Goal: Task Accomplishment & Management: Use online tool/utility

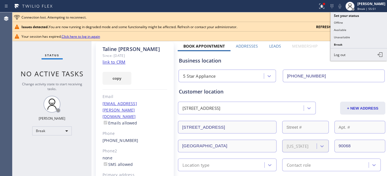
click at [357, 36] on button "Unavailable" at bounding box center [358, 37] width 56 height 7
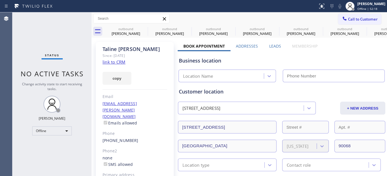
type input "(323) 870-7123"
click at [143, 27] on icon at bounding box center [144, 28] width 7 height 7
click at [0, 0] on icon at bounding box center [0, 0] width 0 height 0
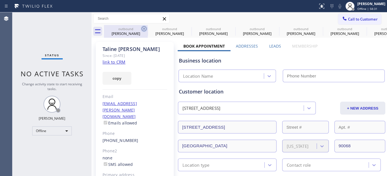
click at [0, 0] on icon at bounding box center [0, 0] width 0 height 0
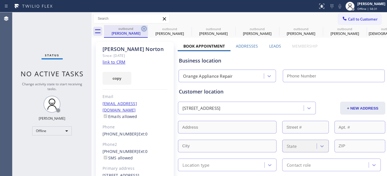
click at [143, 27] on icon at bounding box center [144, 28] width 7 height 7
click at [0, 0] on icon at bounding box center [0, 0] width 0 height 0
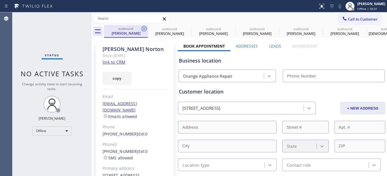
click at [0, 0] on icon at bounding box center [0, 0] width 0 height 0
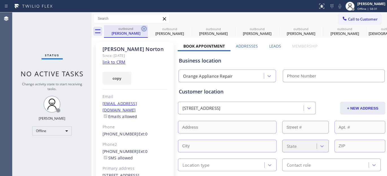
type input "(720) 605-6717"
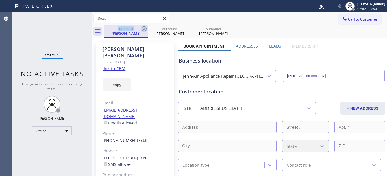
click at [143, 27] on body "Status report No issues detected If you experience an issue, please download th…" at bounding box center [193, 88] width 387 height 176
click at [143, 28] on icon at bounding box center [144, 28] width 7 height 7
type input "[PHONE_NUMBER]"
click at [0, 0] on icon at bounding box center [0, 0] width 0 height 0
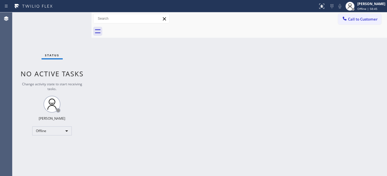
click at [254, 20] on div "Call to Customer Outbound call Location Search location Your caller id phone nu…" at bounding box center [238, 19] width 295 height 10
click at [367, 10] on span "Offline | 1h 13min" at bounding box center [369, 9] width 25 height 4
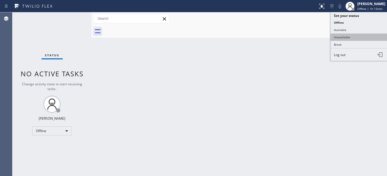
click at [343, 36] on button "Unavailable" at bounding box center [358, 37] width 56 height 7
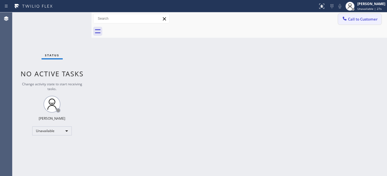
click at [362, 21] on span "Call to Customer" at bounding box center [363, 19] width 30 height 5
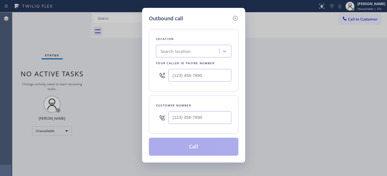
click at [190, 126] on div at bounding box center [199, 118] width 63 height 18
click at [197, 116] on input "(___) ___-____" at bounding box center [199, 117] width 63 height 13
paste input "310) 284-6678"
type input "[PHONE_NUMBER]"
drag, startPoint x: 214, startPoint y: 78, endPoint x: 131, endPoint y: 80, distance: 83.0
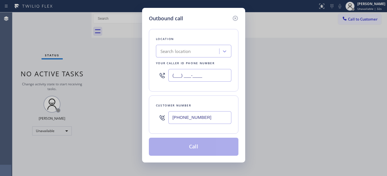
click at [131, 80] on div "Outbound call Location Search location Your caller id phone number (___) ___-__…" at bounding box center [193, 88] width 387 height 176
paste input "425) 363-9395"
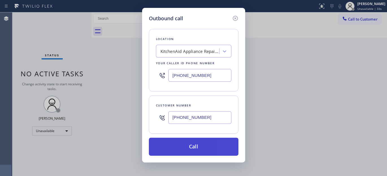
type input "[PHONE_NUMBER]"
click at [210, 147] on button "Call" at bounding box center [193, 147] width 89 height 18
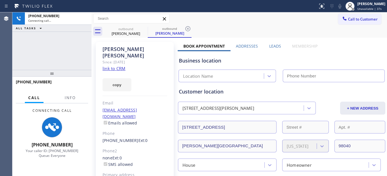
type input "[PHONE_NUMBER]"
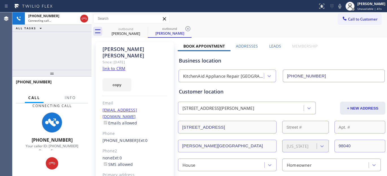
drag, startPoint x: 74, startPoint y: 71, endPoint x: 69, endPoint y: 28, distance: 43.0
click at [69, 34] on div "[PHONE_NUMBER] Connecting call… ALL TASKS ALL TASKS ACTIVE TASKS TASKS IN WRAP …" at bounding box center [51, 94] width 79 height 164
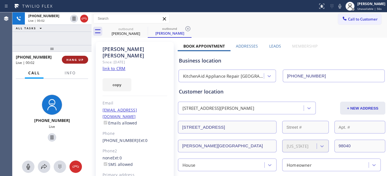
click at [76, 59] on span "HANG UP" at bounding box center [74, 60] width 17 height 4
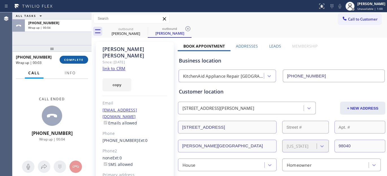
click at [76, 59] on span "COMPLETE" at bounding box center [73, 60] width 19 height 4
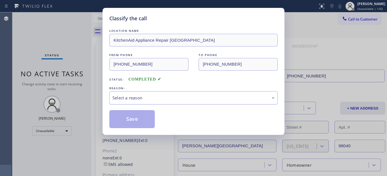
drag, startPoint x: 162, startPoint y: 97, endPoint x: 149, endPoint y: 104, distance: 14.6
click at [161, 97] on div "Select a reason" at bounding box center [193, 98] width 162 height 6
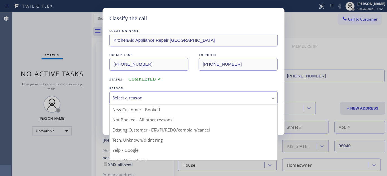
click at [133, 120] on button "Save" at bounding box center [131, 119] width 45 height 18
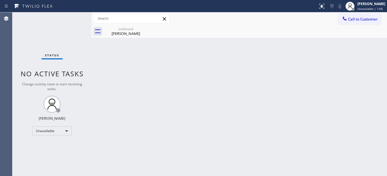
click at [354, 13] on div "Call to Customer Outbound call Location KitchenAid Appliance Repair [GEOGRAPHIC…" at bounding box center [238, 18] width 295 height 13
click at [354, 18] on span "Call to Customer" at bounding box center [363, 19] width 30 height 5
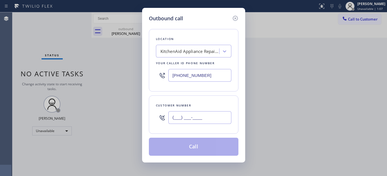
click at [188, 116] on input "(___) ___-____" at bounding box center [199, 117] width 63 height 13
paste input "424) 542-2632"
type input "[PHONE_NUMBER]"
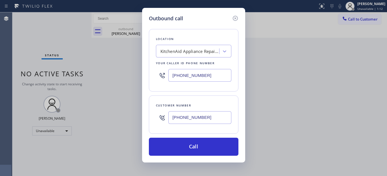
drag, startPoint x: 190, startPoint y: 78, endPoint x: 153, endPoint y: 85, distance: 38.1
click at [161, 80] on div "[PHONE_NUMBER]" at bounding box center [193, 75] width 75 height 18
paste input "855) 731-4952"
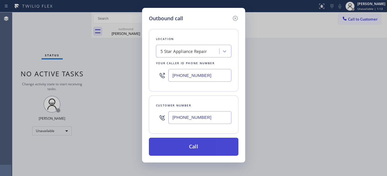
type input "[PHONE_NUMBER]"
click at [207, 143] on button "Call" at bounding box center [193, 147] width 89 height 18
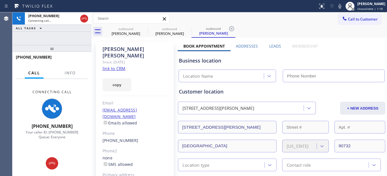
type input "[PHONE_NUMBER]"
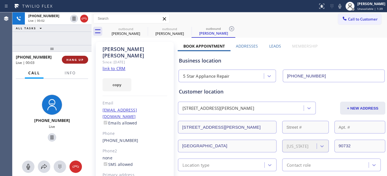
click at [76, 59] on span "HANG UP" at bounding box center [74, 60] width 17 height 4
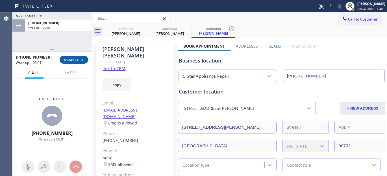
click at [76, 60] on span "COMPLETE" at bounding box center [73, 60] width 19 height 4
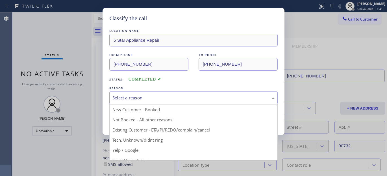
click at [151, 103] on div "Select a reason" at bounding box center [193, 97] width 168 height 13
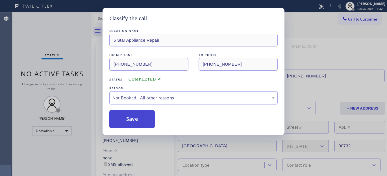
click at [138, 119] on button "Save" at bounding box center [131, 119] width 45 height 18
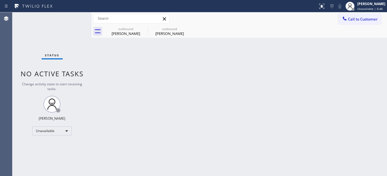
click at [374, 128] on div "Back to Dashboard Change Sender ID Customers Technicians Select a contact Outbo…" at bounding box center [238, 94] width 295 height 164
click at [346, 19] on icon at bounding box center [344, 19] width 6 height 6
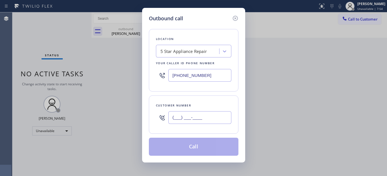
click at [189, 115] on input "(___) ___-____" at bounding box center [199, 117] width 63 height 13
paste input "310) 384-0306"
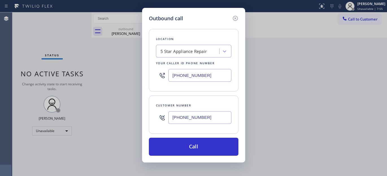
type input "[PHONE_NUMBER]"
drag, startPoint x: 164, startPoint y: 74, endPoint x: 154, endPoint y: 78, distance: 11.2
click at [143, 74] on div "Outbound call Location 5 Star Appliance Repair Your caller id phone number [PHO…" at bounding box center [193, 85] width 103 height 155
paste input "562) 379-4801"
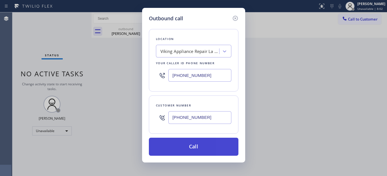
type input "[PHONE_NUMBER]"
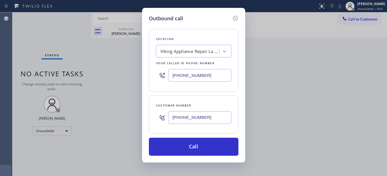
drag, startPoint x: 214, startPoint y: 145, endPoint x: 290, endPoint y: 109, distance: 84.7
click at [214, 145] on button "Call" at bounding box center [193, 147] width 89 height 18
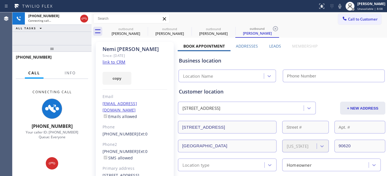
type input "[PHONE_NUMBER]"
click at [340, 3] on icon at bounding box center [339, 6] width 7 height 7
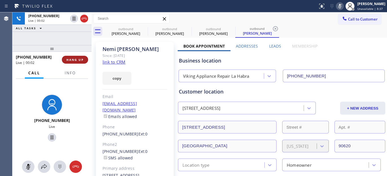
click at [76, 61] on span "HANG UP" at bounding box center [74, 60] width 17 height 4
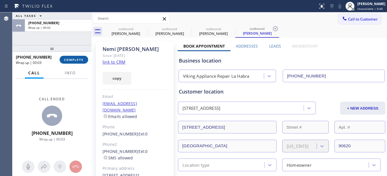
click at [76, 61] on span "COMPLETE" at bounding box center [73, 60] width 19 height 4
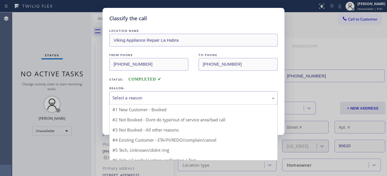
click at [157, 97] on div "Select a reason" at bounding box center [193, 98] width 162 height 6
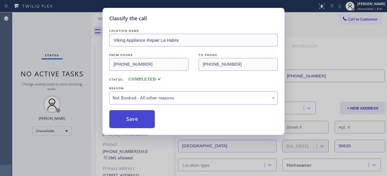
click at [145, 116] on button "Save" at bounding box center [131, 119] width 45 height 18
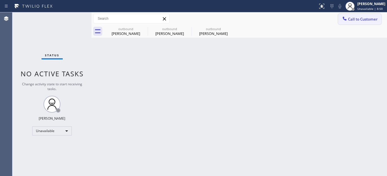
click at [352, 14] on button "Call to Customer" at bounding box center [359, 19] width 43 height 11
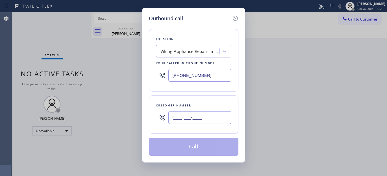
click at [186, 117] on input "(___) ___-____" at bounding box center [199, 117] width 63 height 13
paste input "949) 274-3935"
type input "[PHONE_NUMBER]"
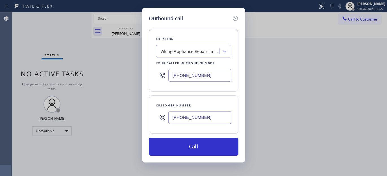
drag, startPoint x: 213, startPoint y: 78, endPoint x: 126, endPoint y: 80, distance: 86.9
click at [131, 80] on div "Outbound call Location Viking Appliance Repair [GEOGRAPHIC_DATA] Your caller id…" at bounding box center [193, 88] width 387 height 176
paste input "848) 305-2275"
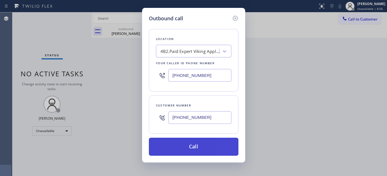
type input "[PHONE_NUMBER]"
click at [205, 148] on button "Call" at bounding box center [193, 147] width 89 height 18
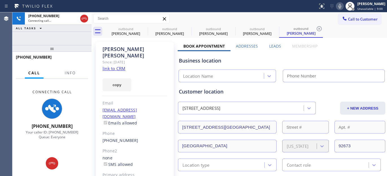
type input "[PHONE_NUMBER]"
drag, startPoint x: 78, startPoint y: 47, endPoint x: 77, endPoint y: 36, distance: 11.7
click at [77, 45] on div at bounding box center [51, 48] width 79 height 7
click at [336, 5] on icon at bounding box center [339, 6] width 7 height 7
click at [67, 47] on div at bounding box center [51, 48] width 79 height 7
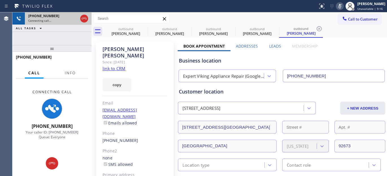
drag, startPoint x: 85, startPoint y: 19, endPoint x: 88, endPoint y: 18, distance: 3.3
click at [85, 19] on icon at bounding box center [84, 18] width 7 height 7
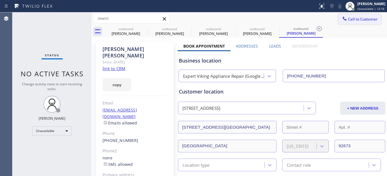
click at [350, 20] on span "Call to Customer" at bounding box center [363, 19] width 30 height 5
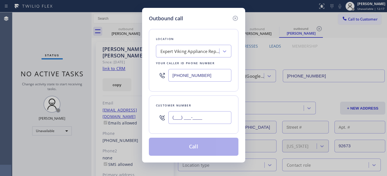
click at [180, 115] on input "(___) ___-____" at bounding box center [199, 117] width 63 height 13
paste input "650) 766-6867"
type input "[PHONE_NUMBER]"
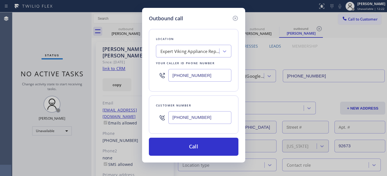
drag, startPoint x: 214, startPoint y: 80, endPoint x: 148, endPoint y: 73, distance: 66.4
click at [149, 73] on div "Location Expert Viking Appliance Repair (Google Ads, OC) Your caller id phone n…" at bounding box center [193, 60] width 89 height 63
paste input "415) 818-0507"
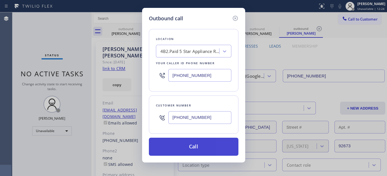
type input "[PHONE_NUMBER]"
click at [219, 144] on button "Call" at bounding box center [193, 147] width 89 height 18
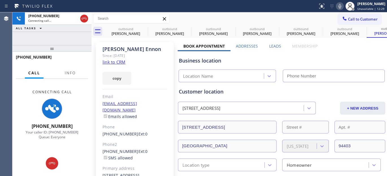
type input "[PHONE_NUMBER]"
click at [338, 6] on icon at bounding box center [339, 6] width 7 height 7
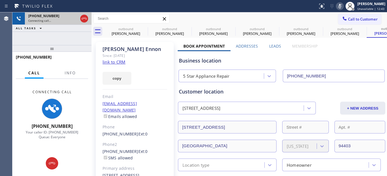
drag, startPoint x: 64, startPoint y: 47, endPoint x: 50, endPoint y: 21, distance: 28.9
click at [50, 21] on div "[PHONE_NUMBER] Connecting call… ALL TASKS ALL TASKS ACTIVE TASKS TASKS IN WRAP …" at bounding box center [51, 94] width 79 height 164
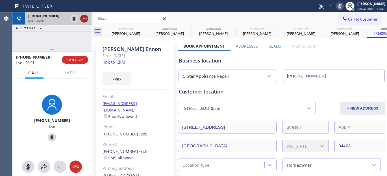
click at [84, 16] on icon at bounding box center [84, 18] width 7 height 7
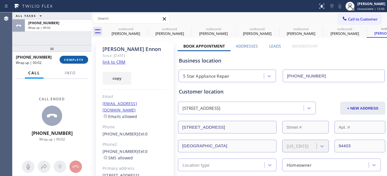
click at [72, 58] on span "COMPLETE" at bounding box center [73, 60] width 19 height 4
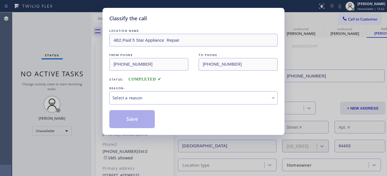
click at [141, 102] on div "Select a reason" at bounding box center [193, 97] width 168 height 13
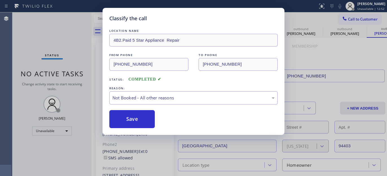
click at [131, 120] on button "Save" at bounding box center [131, 119] width 45 height 18
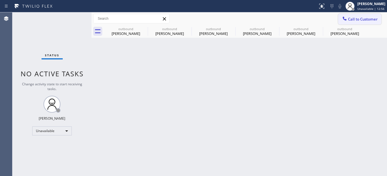
click at [359, 15] on button "Call to Customer" at bounding box center [359, 19] width 43 height 11
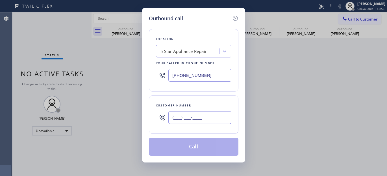
click at [188, 119] on input "(___) ___-____" at bounding box center [199, 117] width 63 height 13
paste input "714) 473-2483"
type input "[PHONE_NUMBER]"
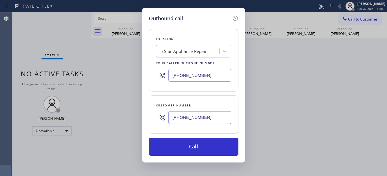
click at [140, 82] on div "Outbound call Location 5 Star Appliance Repair Your caller id phone number [PHO…" at bounding box center [193, 88] width 387 height 176
paste input "714) 855-4254"
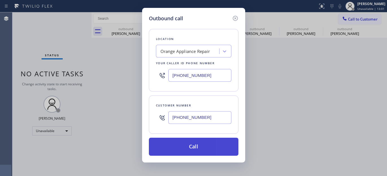
type input "[PHONE_NUMBER]"
click at [201, 148] on button "Call" at bounding box center [193, 147] width 89 height 18
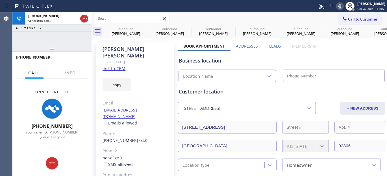
type input "[PHONE_NUMBER]"
drag, startPoint x: 71, startPoint y: 56, endPoint x: 72, endPoint y: 49, distance: 6.8
click at [72, 49] on div "[PHONE_NUMBER] Connecting call… ALL TASKS ALL TASKS ACTIVE TASKS TASKS IN WRAP …" at bounding box center [51, 94] width 79 height 164
drag, startPoint x: 72, startPoint y: 47, endPoint x: 71, endPoint y: 36, distance: 11.3
click at [71, 40] on div "[PHONE_NUMBER] Connecting call… ALL TASKS ALL TASKS ACTIVE TASKS TASKS IN WRAP …" at bounding box center [51, 94] width 79 height 164
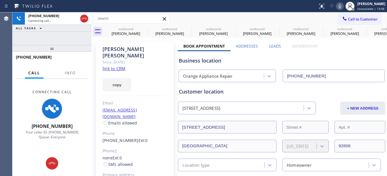
click at [78, 45] on div at bounding box center [51, 48] width 79 height 7
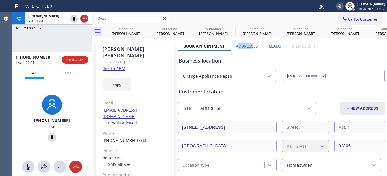
click at [259, 47] on div "Addresses" at bounding box center [246, 47] width 33 height 8
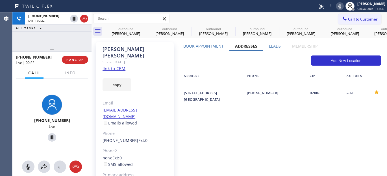
click at [209, 45] on label "Book Appointment" at bounding box center [203, 45] width 40 height 5
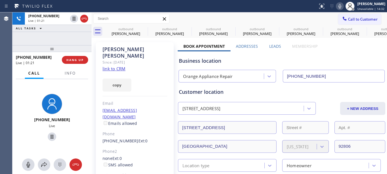
drag, startPoint x: 64, startPoint y: 47, endPoint x: 68, endPoint y: 36, distance: 12.3
click at [65, 38] on div "[PHONE_NUMBER] Live | 01:21 ALL TASKS ALL TASKS ACTIVE TASKS TASKS IN WRAP UP […" at bounding box center [51, 92] width 79 height 161
drag, startPoint x: 39, startPoint y: 46, endPoint x: 49, endPoint y: 35, distance: 15.2
click at [40, 42] on div "[PHONE_NUMBER] Live | 01:23 ALL TASKS ALL TASKS ACTIVE TASKS TASKS IN WRAP UP […" at bounding box center [51, 92] width 79 height 161
click at [78, 59] on span "HANG UP" at bounding box center [74, 60] width 17 height 4
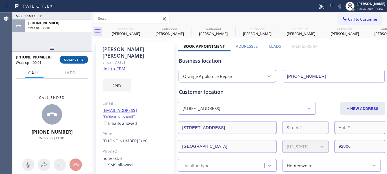
click at [78, 59] on span "COMPLETE" at bounding box center [73, 60] width 19 height 4
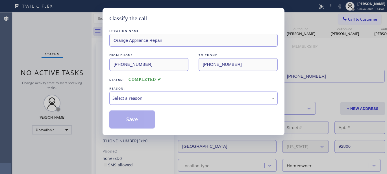
click at [136, 103] on div "Select a reason" at bounding box center [193, 97] width 168 height 13
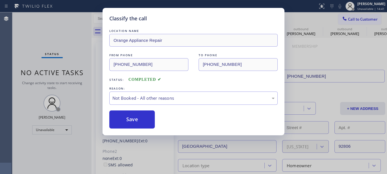
click at [125, 122] on button "Save" at bounding box center [131, 119] width 45 height 18
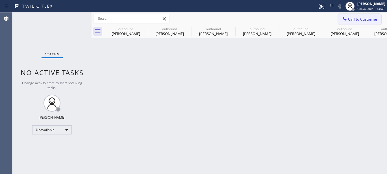
click at [351, 23] on button "Call to Customer" at bounding box center [359, 19] width 43 height 11
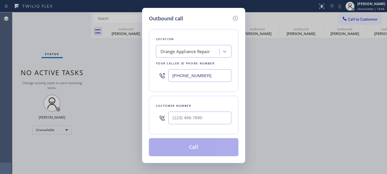
click at [195, 108] on div "Customer number" at bounding box center [193, 106] width 75 height 6
paste input "805) 889-6260"
click at [191, 119] on input "[PHONE_NUMBER]" at bounding box center [199, 117] width 63 height 13
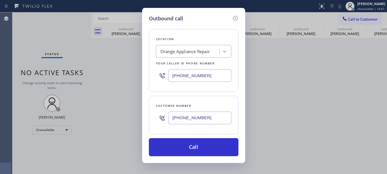
type input "[PHONE_NUMBER]"
drag, startPoint x: 187, startPoint y: 79, endPoint x: 134, endPoint y: 78, distance: 52.8
click at [143, 81] on div "Outbound call Location Orange Appliance Repair Your caller id phone number [PHO…" at bounding box center [193, 85] width 103 height 155
paste input "855) 540-4650"
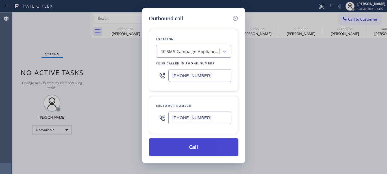
type input "[PHONE_NUMBER]"
click at [203, 147] on button "Call" at bounding box center [193, 147] width 89 height 18
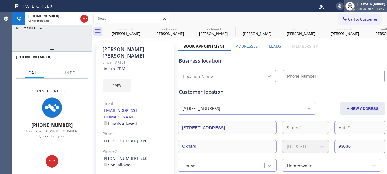
type input "[PHONE_NUMBER]"
drag, startPoint x: 339, startPoint y: 6, endPoint x: 295, endPoint y: 15, distance: 45.1
click at [339, 6] on icon at bounding box center [339, 6] width 7 height 7
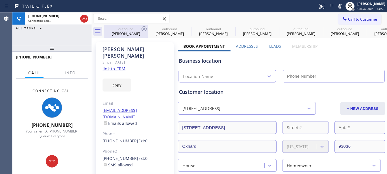
type input "[PHONE_NUMBER]"
click at [144, 29] on icon at bounding box center [143, 28] width 5 height 5
click at [0, 0] on icon at bounding box center [0, 0] width 0 height 0
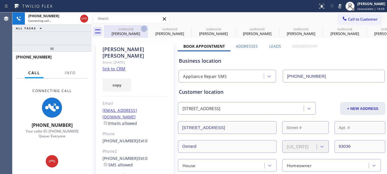
click at [0, 0] on icon at bounding box center [0, 0] width 0 height 0
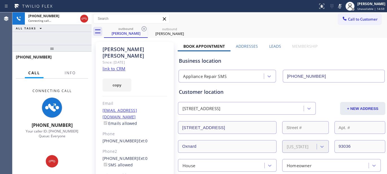
type input "[PHONE_NUMBER]"
click at [144, 29] on icon at bounding box center [143, 28] width 5 height 5
click at [220, 26] on div "outbound [PERSON_NAME]" at bounding box center [245, 31] width 283 height 13
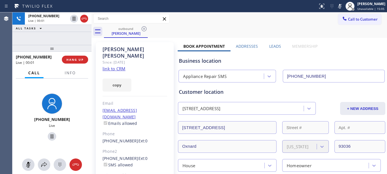
drag, startPoint x: 74, startPoint y: 43, endPoint x: 74, endPoint y: 40, distance: 3.2
click at [74, 42] on div "[PHONE_NUMBER] Live | 00:01 ALL TASKS ALL TASKS ACTIVE TASKS TASKS IN WRAP UP […" at bounding box center [51, 92] width 79 height 161
click at [196, 30] on div "outbound [PERSON_NAME]" at bounding box center [245, 31] width 283 height 13
click at [69, 61] on button "HANG UP" at bounding box center [75, 60] width 26 height 8
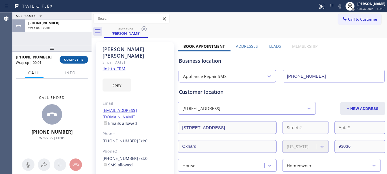
click at [69, 61] on button "COMPLETE" at bounding box center [74, 60] width 29 height 8
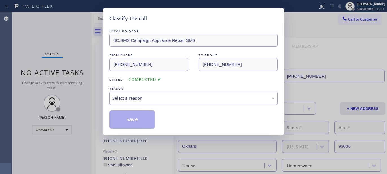
click at [150, 95] on div "Select a reason" at bounding box center [193, 98] width 162 height 6
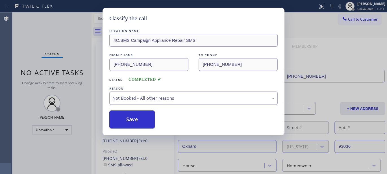
click at [126, 116] on button "Save" at bounding box center [131, 119] width 45 height 18
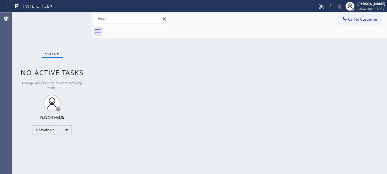
click at [366, 23] on button "Call to Customer" at bounding box center [359, 19] width 43 height 11
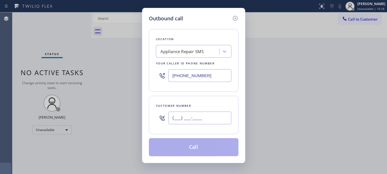
paste input "805) 482-7034"
drag, startPoint x: 168, startPoint y: 120, endPoint x: 173, endPoint y: 120, distance: 4.2
click at [170, 120] on input "(___) ___-____" at bounding box center [199, 117] width 63 height 13
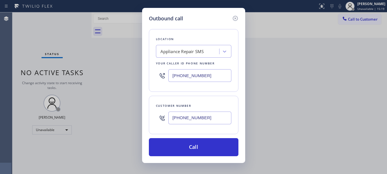
type input "[PHONE_NUMBER]"
click at [95, 78] on div "Outbound call Location Appliance Repair SMS Your caller id phone number [PHONE_…" at bounding box center [193, 86] width 387 height 173
paste input "05) 991-7731"
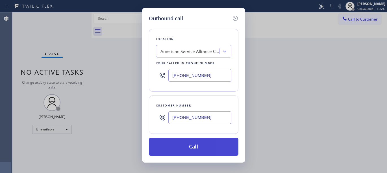
type input "[PHONE_NUMBER]"
click at [207, 148] on button "Call" at bounding box center [193, 147] width 89 height 18
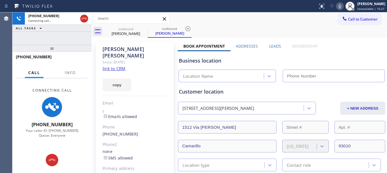
drag, startPoint x: 343, startPoint y: 5, endPoint x: 336, endPoint y: 8, distance: 7.6
click at [343, 5] on div at bounding box center [349, 6] width 12 height 12
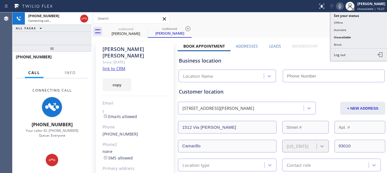
click at [336, 8] on icon at bounding box center [339, 6] width 7 height 7
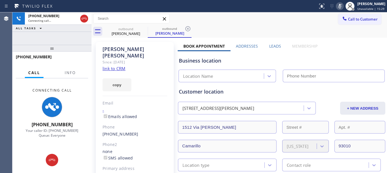
type input "[PHONE_NUMBER]"
drag, startPoint x: 69, startPoint y: 47, endPoint x: 67, endPoint y: 52, distance: 5.3
click at [67, 30] on div "[PHONE_NUMBER] Connecting call… ALL TASKS ALL TASKS ACTIVE TASKS TASKS IN WRAP …" at bounding box center [51, 92] width 79 height 161
drag, startPoint x: 67, startPoint y: 47, endPoint x: 68, endPoint y: 30, distance: 16.7
click at [67, 33] on div "[PHONE_NUMBER] Connecting call… ALL TASKS ALL TASKS ACTIVE TASKS TASKS IN WRAP …" at bounding box center [51, 92] width 79 height 161
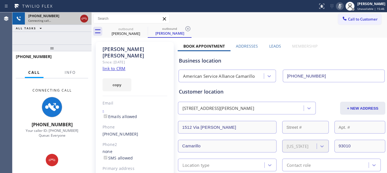
click at [87, 17] on icon at bounding box center [84, 18] width 7 height 7
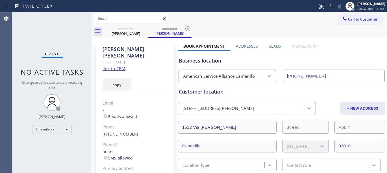
click at [354, 18] on span "Call to Customer" at bounding box center [363, 19] width 30 height 5
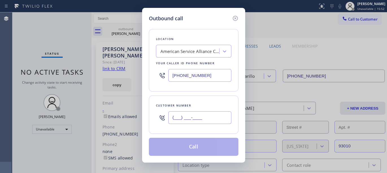
click at [188, 117] on input "(___) ___-____" at bounding box center [199, 117] width 63 height 13
paste input "714) 240-1721"
type input "[PHONE_NUMBER]"
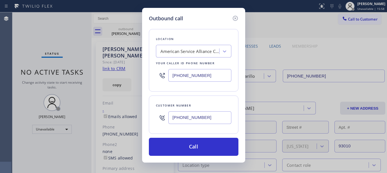
paste input "949) 438-509"
drag, startPoint x: 217, startPoint y: 75, endPoint x: 131, endPoint y: 74, distance: 85.2
click at [131, 74] on div "Outbound call Location American Service Alliance Camarillo Your caller id phone…" at bounding box center [193, 86] width 387 height 173
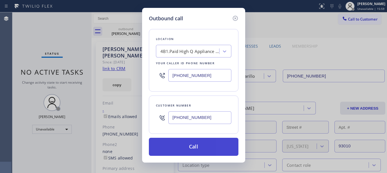
type input "[PHONE_NUMBER]"
click at [209, 144] on button "Call" at bounding box center [193, 147] width 89 height 18
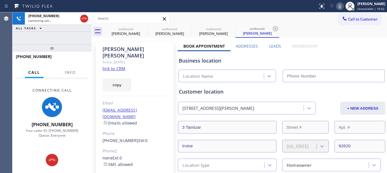
click at [336, 6] on icon at bounding box center [339, 6] width 7 height 7
type input "[PHONE_NUMBER]"
drag, startPoint x: 87, startPoint y: 47, endPoint x: 86, endPoint y: 32, distance: 15.0
click at [86, 35] on div "[PHONE_NUMBER] Connecting call… ALL TASKS ALL TASKS ACTIVE TASKS TASKS IN WRAP …" at bounding box center [51, 92] width 79 height 161
click at [142, 28] on icon at bounding box center [144, 28] width 7 height 7
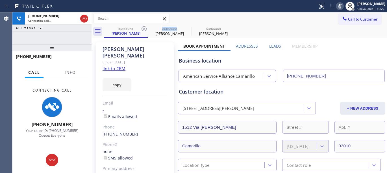
click at [142, 28] on icon at bounding box center [144, 28] width 7 height 7
type input "[PHONE_NUMBER]"
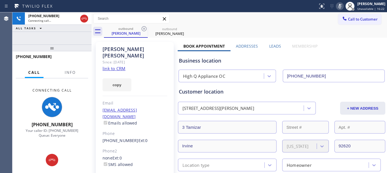
click at [289, 18] on div "Call to Customer Outbound call Location High Q Appliance OC Your caller id phon…" at bounding box center [238, 19] width 295 height 10
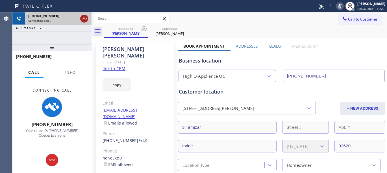
click at [86, 20] on icon at bounding box center [84, 18] width 7 height 7
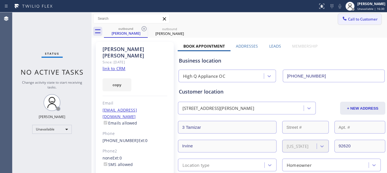
click at [349, 19] on span "Call to Customer" at bounding box center [363, 19] width 30 height 5
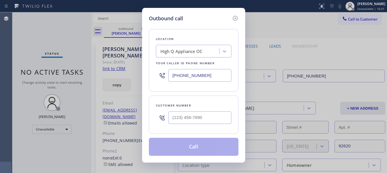
click at [193, 109] on div at bounding box center [199, 118] width 63 height 18
click at [181, 121] on input "(___) ___-____" at bounding box center [199, 117] width 63 height 13
paste input "408) 272-7442"
type input "[PHONE_NUMBER]"
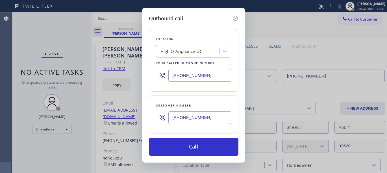
drag, startPoint x: 143, startPoint y: 74, endPoint x: 136, endPoint y: 75, distance: 6.8
click at [135, 74] on div "Outbound call Location High Q Appliance OC Your caller id phone number [PHONE_N…" at bounding box center [193, 86] width 387 height 173
paste input "510) 851-9654"
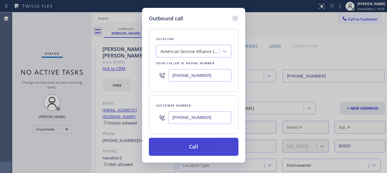
type input "[PHONE_NUMBER]"
click at [212, 142] on button "Call" at bounding box center [193, 147] width 89 height 18
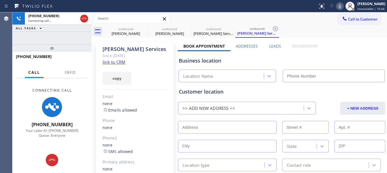
type input "[PHONE_NUMBER]"
drag, startPoint x: 205, startPoint y: 68, endPoint x: 190, endPoint y: 66, distance: 14.5
click at [190, 66] on div "Business location American Service Alliance [GEOGRAPHIC_DATA] [PHONE_NUMBER]" at bounding box center [281, 66] width 208 height 31
click at [186, 61] on div "Business location" at bounding box center [281, 61] width 205 height 8
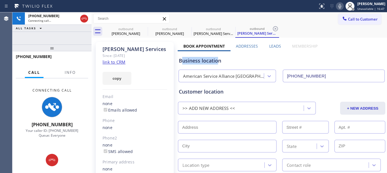
drag, startPoint x: 182, startPoint y: 60, endPoint x: 218, endPoint y: 63, distance: 35.7
click at [218, 63] on div "Business location" at bounding box center [281, 61] width 205 height 8
click at [244, 62] on div "Business location" at bounding box center [281, 61] width 205 height 8
click at [337, 6] on icon at bounding box center [339, 6] width 7 height 7
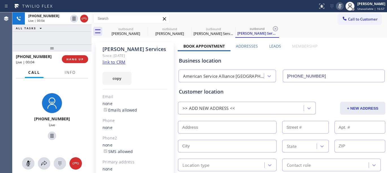
click at [337, 6] on icon at bounding box center [339, 6] width 7 height 7
click at [112, 47] on div "[PERSON_NAME] Services" at bounding box center [134, 49] width 65 height 6
drag, startPoint x: 162, startPoint y: 54, endPoint x: 146, endPoint y: 47, distance: 17.9
click at [162, 54] on div "Since: [DATE]" at bounding box center [134, 55] width 65 height 6
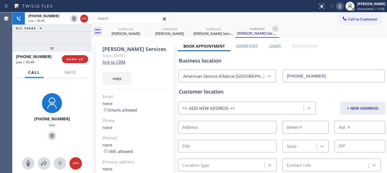
drag, startPoint x: 69, startPoint y: 47, endPoint x: 69, endPoint y: 30, distance: 16.6
click at [69, 32] on div "[PHONE_NUMBER] Live | 00:49 ALL TASKS ALL TASKS ACTIVE TASKS TASKS IN WRAP UP […" at bounding box center [51, 92] width 79 height 161
drag, startPoint x: 59, startPoint y: 46, endPoint x: 64, endPoint y: 33, distance: 14.5
click at [62, 37] on div "[PHONE_NUMBER] Live | 00:57 ALL TASKS ALL TASKS ACTIVE TASKS TASKS IN WRAP UP […" at bounding box center [51, 92] width 79 height 161
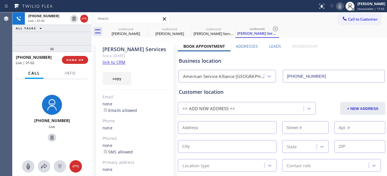
drag, startPoint x: 78, startPoint y: 45, endPoint x: 77, endPoint y: 41, distance: 4.0
click at [77, 41] on div "[PHONE_NUMBER] Live | 01:02 ALL TASKS ALL TASKS ACTIVE TASKS TASKS IN WRAP UP […" at bounding box center [51, 93] width 79 height 163
click at [72, 58] on span "HANG UP" at bounding box center [74, 60] width 17 height 4
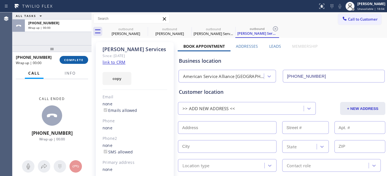
click at [72, 58] on span "COMPLETE" at bounding box center [73, 60] width 19 height 4
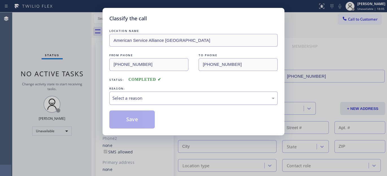
click at [150, 94] on div "Select a reason" at bounding box center [193, 97] width 168 height 13
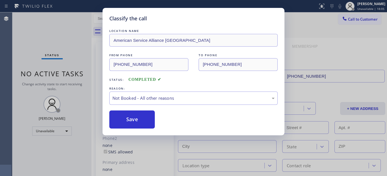
click at [128, 119] on button "Save" at bounding box center [131, 119] width 45 height 18
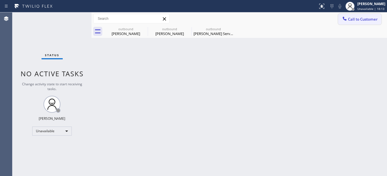
click at [365, 17] on span "Call to Customer" at bounding box center [363, 19] width 30 height 5
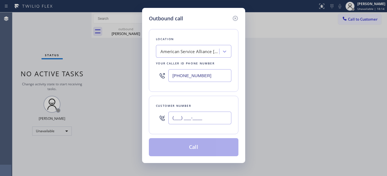
paste input "626) 616-8310"
click at [176, 119] on input "(___) ___-____" at bounding box center [199, 117] width 63 height 13
type input "[PHONE_NUMBER]"
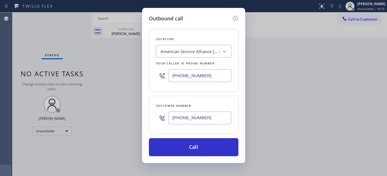
drag, startPoint x: 198, startPoint y: 79, endPoint x: 117, endPoint y: 79, distance: 80.7
click at [130, 79] on div "Outbound call Location American Service Alliance [GEOGRAPHIC_DATA] Your caller …" at bounding box center [193, 88] width 387 height 176
paste input "323) 870-7123"
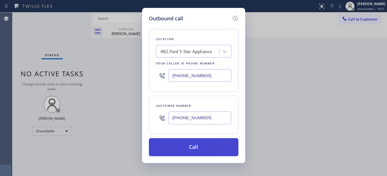
type input "[PHONE_NUMBER]"
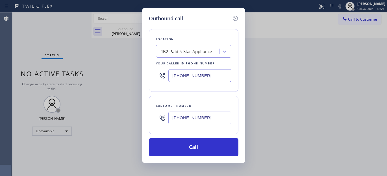
drag, startPoint x: 217, startPoint y: 144, endPoint x: 315, endPoint y: 78, distance: 117.9
click at [217, 145] on button "Call" at bounding box center [193, 147] width 89 height 18
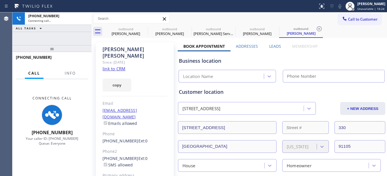
type input "[PHONE_NUMBER]"
click at [0, 0] on icon at bounding box center [0, 0] width 0 height 0
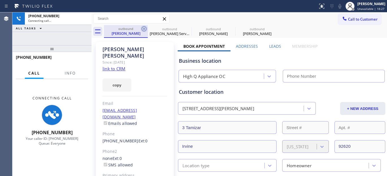
type input "[PHONE_NUMBER]"
click at [144, 27] on icon at bounding box center [144, 28] width 7 height 7
type input "[PHONE_NUMBER]"
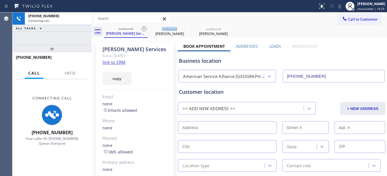
click at [144, 27] on icon at bounding box center [144, 28] width 7 height 7
type input "[PHONE_NUMBER]"
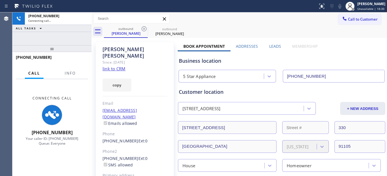
click at [264, 24] on div "Call to Customer Outbound call Location 5 Star Appliance Your caller id phone n…" at bounding box center [238, 18] width 295 height 13
drag, startPoint x: 107, startPoint y: 50, endPoint x: 134, endPoint y: 47, distance: 27.2
click at [134, 47] on div "[PERSON_NAME]" at bounding box center [134, 52] width 65 height 13
click at [222, 17] on div "Call to Customer Outbound call Location 5 Star Appliance Your caller id phone n…" at bounding box center [238, 19] width 295 height 10
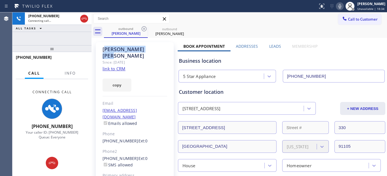
drag, startPoint x: 106, startPoint y: 49, endPoint x: 135, endPoint y: 51, distance: 29.2
click at [135, 51] on div "[PERSON_NAME]" at bounding box center [134, 52] width 65 height 13
click at [230, 27] on div "outbound [PERSON_NAME] outbound [PERSON_NAME]" at bounding box center [245, 31] width 283 height 13
drag, startPoint x: 71, startPoint y: 46, endPoint x: 205, endPoint y: 0, distance: 140.9
click at [74, 32] on div "[PHONE_NUMBER] Connecting call… ALL TASKS ALL TASKS ACTIVE TASKS TASKS IN WRAP …" at bounding box center [51, 93] width 79 height 163
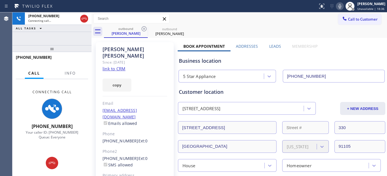
click at [339, 6] on icon at bounding box center [339, 6] width 7 height 7
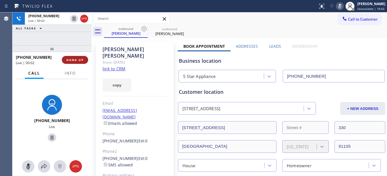
click at [74, 57] on button "HANG UP" at bounding box center [75, 60] width 26 height 8
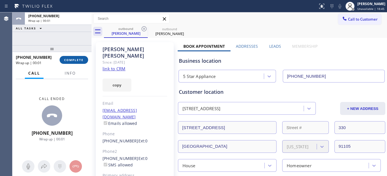
click at [74, 61] on span "COMPLETE" at bounding box center [73, 60] width 19 height 4
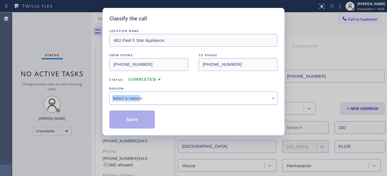
click at [140, 92] on div "REASON: Select a reason" at bounding box center [193, 95] width 168 height 19
click at [143, 95] on div "Select a reason" at bounding box center [193, 98] width 162 height 6
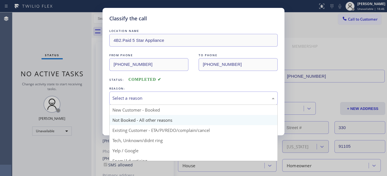
click at [139, 119] on button "Save" at bounding box center [131, 119] width 45 height 18
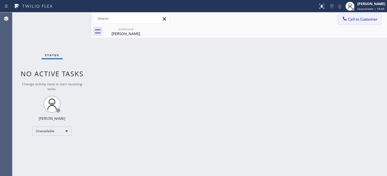
click at [343, 24] on button "Call to Customer" at bounding box center [359, 19] width 43 height 11
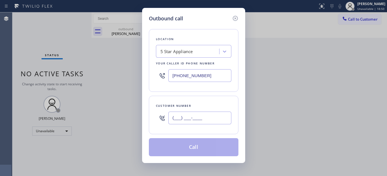
drag, startPoint x: 206, startPoint y: 118, endPoint x: 250, endPoint y: 6, distance: 119.8
click at [207, 117] on input "(___) ___-____" at bounding box center [199, 117] width 63 height 13
paste input "818) 264-6479"
type input "[PHONE_NUMBER]"
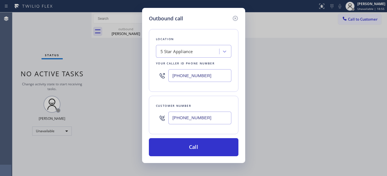
drag, startPoint x: 203, startPoint y: 77, endPoint x: 130, endPoint y: 77, distance: 72.2
click at [137, 77] on div "Outbound call Location 5 Star Appliance Your caller id phone number [PHONE_NUMB…" at bounding box center [193, 88] width 387 height 176
paste input "855) 731-4952"
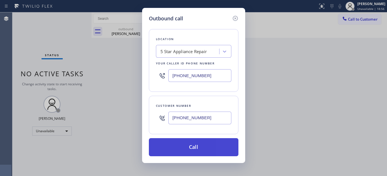
type input "[PHONE_NUMBER]"
click at [202, 148] on button "Call" at bounding box center [193, 147] width 89 height 18
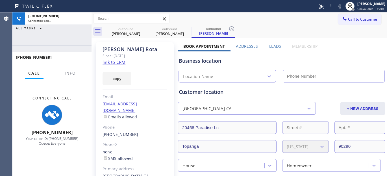
type input "[PHONE_NUMBER]"
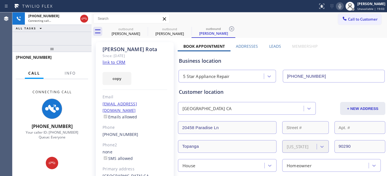
click at [339, 7] on icon at bounding box center [339, 6] width 7 height 7
drag, startPoint x: 248, startPoint y: 27, endPoint x: 164, endPoint y: 26, distance: 84.1
click at [163, 26] on div "outbound [PERSON_NAME] outbound [PERSON_NAME] outbound [PERSON_NAME]" at bounding box center [245, 31] width 283 height 13
click at [290, 26] on div "outbound [PERSON_NAME] outbound [PERSON_NAME] outbound [PERSON_NAME]" at bounding box center [245, 31] width 283 height 13
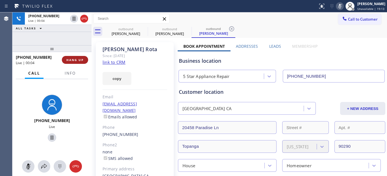
click at [78, 63] on button "HANG UP" at bounding box center [75, 60] width 26 height 8
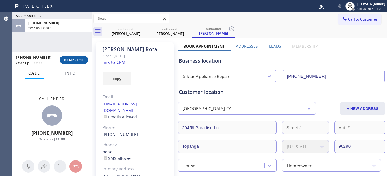
click at [78, 63] on button "COMPLETE" at bounding box center [74, 60] width 29 height 8
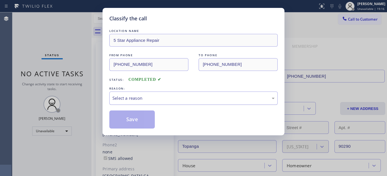
click at [163, 104] on div "Select a reason" at bounding box center [193, 97] width 168 height 13
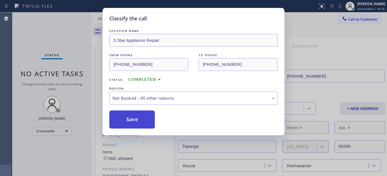
click at [137, 120] on button "Save" at bounding box center [131, 119] width 45 height 18
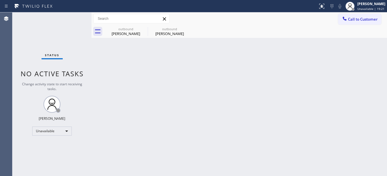
click at [347, 21] on div at bounding box center [344, 19] width 7 height 7
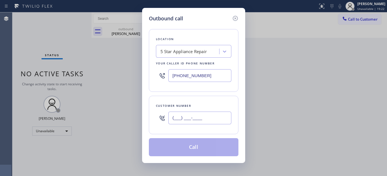
click at [195, 115] on input "(___) ___-____" at bounding box center [199, 117] width 63 height 13
paste input "619) 930-1966"
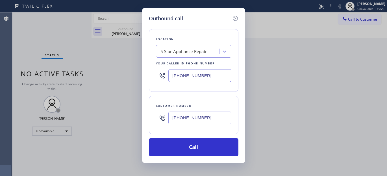
type input "[PHONE_NUMBER]"
drag, startPoint x: 207, startPoint y: 73, endPoint x: 154, endPoint y: 86, distance: 55.2
click at [139, 74] on div "Outbound call Location 5 Star Appliance Repair Your caller id phone number [PHO…" at bounding box center [193, 88] width 387 height 176
paste input "44) 505-3776"
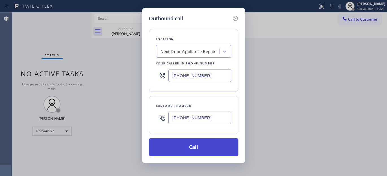
type input "[PHONE_NUMBER]"
click at [216, 148] on button "Call" at bounding box center [193, 147] width 89 height 18
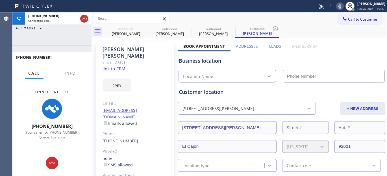
type input "[PHONE_NUMBER]"
drag, startPoint x: 337, startPoint y: 7, endPoint x: 334, endPoint y: 29, distance: 22.5
click at [337, 7] on icon at bounding box center [339, 6] width 7 height 7
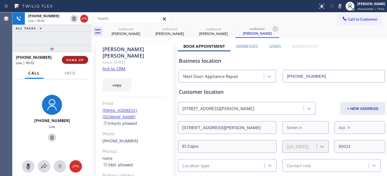
click at [78, 57] on button "HANG UP" at bounding box center [75, 60] width 26 height 8
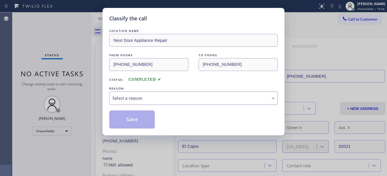
click at [167, 102] on div "Select a reason" at bounding box center [193, 97] width 168 height 13
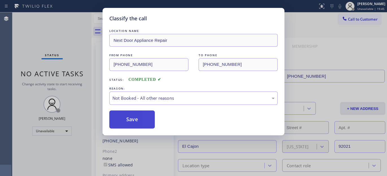
click at [136, 117] on button "Save" at bounding box center [131, 119] width 45 height 18
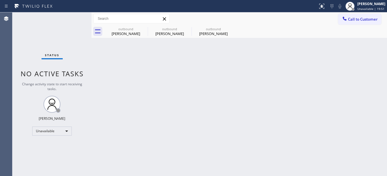
click at [360, 18] on span "Call to Customer" at bounding box center [363, 19] width 30 height 5
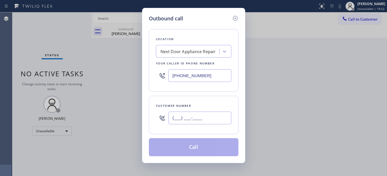
click at [184, 123] on input "(___) ___-____" at bounding box center [199, 117] width 63 height 13
paste input "310) 347-1563"
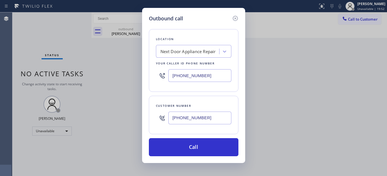
type input "[PHONE_NUMBER]"
drag, startPoint x: 187, startPoint y: 77, endPoint x: 148, endPoint y: 75, distance: 38.1
click at [152, 77] on div "Location Next Door Appliance Repair Your caller id phone number [PHONE_NUMBER]" at bounding box center [193, 60] width 89 height 63
paste input "310) 935-4069"
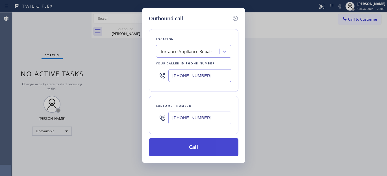
type input "[PHONE_NUMBER]"
click at [217, 145] on button "Call" at bounding box center [193, 147] width 89 height 18
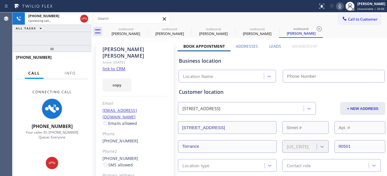
click at [338, 5] on icon at bounding box center [339, 6] width 7 height 7
type input "[PHONE_NUMBER]"
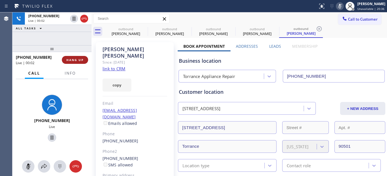
click at [75, 57] on button "HANG UP" at bounding box center [75, 60] width 26 height 8
click at [74, 60] on span "HANG UP" at bounding box center [74, 60] width 17 height 4
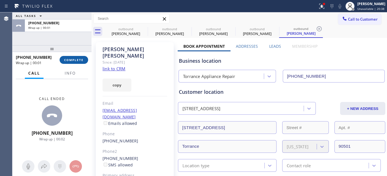
click at [76, 58] on span "COMPLETE" at bounding box center [73, 60] width 19 height 4
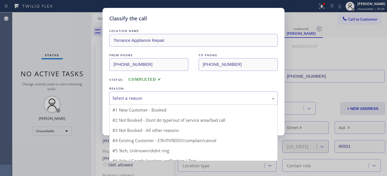
click at [165, 97] on div "Select a reason" at bounding box center [193, 98] width 162 height 6
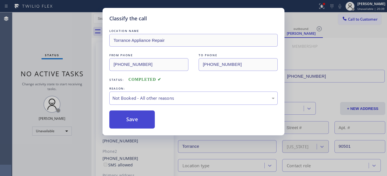
click at [131, 122] on button "Save" at bounding box center [131, 119] width 45 height 18
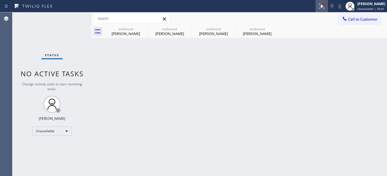
click at [320, 6] on icon at bounding box center [320, 6] width 3 height 4
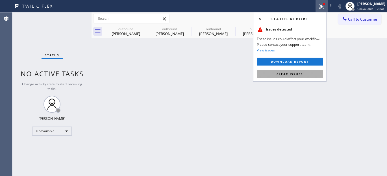
click at [280, 76] on span "Clear issues" at bounding box center [289, 74] width 27 height 4
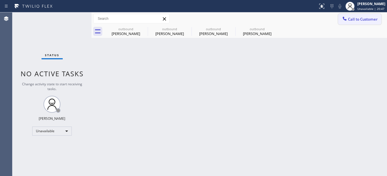
click at [356, 21] on span "Call to Customer" at bounding box center [363, 19] width 30 height 5
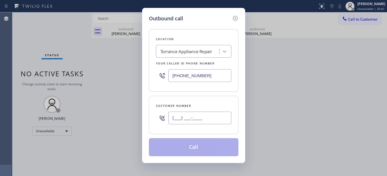
click at [218, 119] on input "(___) ___-____" at bounding box center [199, 117] width 63 height 13
paste input "310) 874-6117"
type input "[PHONE_NUMBER]"
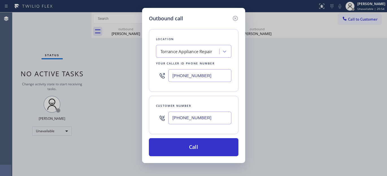
drag, startPoint x: 211, startPoint y: 76, endPoint x: 108, endPoint y: 70, distance: 102.9
click at [99, 69] on div "Outbound call Location [GEOGRAPHIC_DATA] Appliance Repair Your caller id phone …" at bounding box center [193, 88] width 387 height 176
paste input "23) 310-0103"
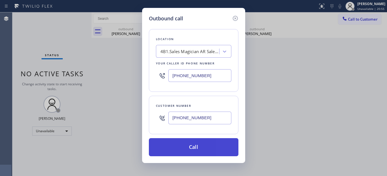
type input "[PHONE_NUMBER]"
click at [202, 144] on button "Call" at bounding box center [193, 147] width 89 height 18
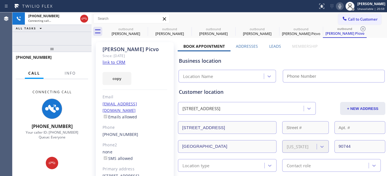
type input "[PHONE_NUMBER]"
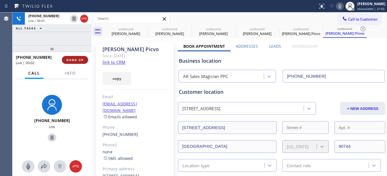
drag, startPoint x: 68, startPoint y: 62, endPoint x: 74, endPoint y: 61, distance: 6.6
click at [68, 62] on button "HANG UP" at bounding box center [75, 60] width 26 height 8
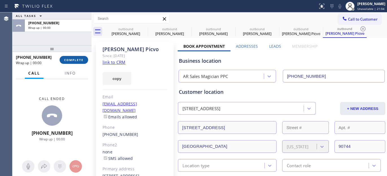
click at [74, 61] on span "COMPLETE" at bounding box center [73, 60] width 19 height 4
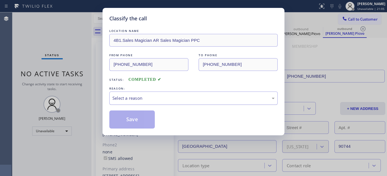
click at [157, 96] on div "Select a reason" at bounding box center [193, 98] width 162 height 6
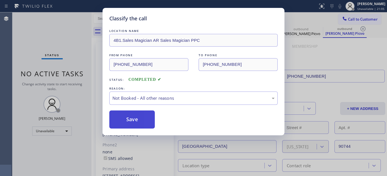
click at [129, 117] on button "Save" at bounding box center [131, 119] width 45 height 18
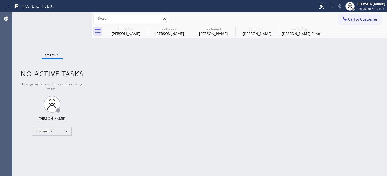
drag, startPoint x: 354, startPoint y: 21, endPoint x: 235, endPoint y: 93, distance: 138.9
click at [354, 21] on span "Call to Customer" at bounding box center [363, 19] width 30 height 5
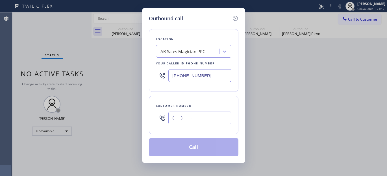
click at [181, 120] on input "(___) ___-____" at bounding box center [199, 117] width 63 height 13
paste input "818) 439-7865"
type input "[PHONE_NUMBER]"
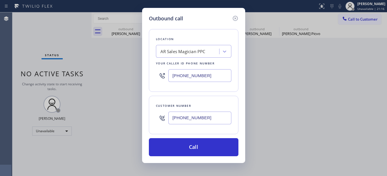
drag, startPoint x: 204, startPoint y: 74, endPoint x: 142, endPoint y: 76, distance: 62.4
click at [145, 77] on div "Outbound call Location AR Sales Magician PPC Your caller id phone number [PHONE…" at bounding box center [193, 85] width 103 height 155
paste input "870-712"
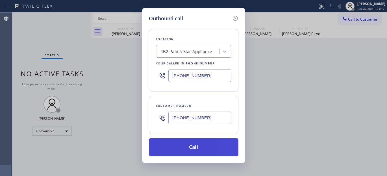
type input "[PHONE_NUMBER]"
click at [207, 143] on button "Call" at bounding box center [193, 147] width 89 height 18
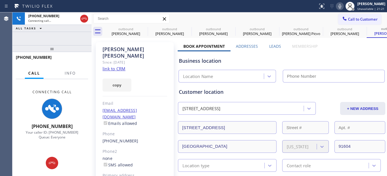
type input "[PHONE_NUMBER]"
click at [338, 6] on icon at bounding box center [339, 6] width 3 height 5
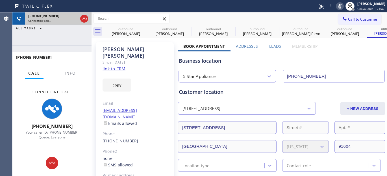
drag, startPoint x: 86, startPoint y: 18, endPoint x: 89, endPoint y: 17, distance: 3.0
click at [86, 18] on icon at bounding box center [84, 19] width 5 height 2
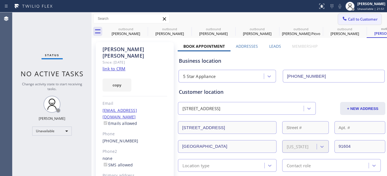
click at [359, 15] on button "Call to Customer" at bounding box center [359, 19] width 43 height 11
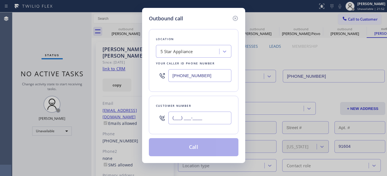
click at [192, 115] on input "(___) ___-____" at bounding box center [199, 117] width 63 height 13
paste input "949) 697-3736"
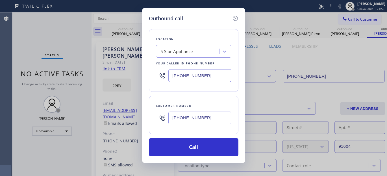
type input "[PHONE_NUMBER]"
drag, startPoint x: 203, startPoint y: 77, endPoint x: 171, endPoint y: 91, distance: 35.3
click at [125, 75] on div "Outbound call Location 5 Star Appliance Your caller id phone number [PHONE_NUMB…" at bounding box center [193, 88] width 387 height 176
paste input "400-6651"
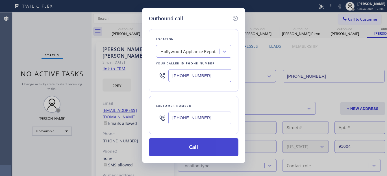
type input "[PHONE_NUMBER]"
click at [206, 144] on button "Call" at bounding box center [193, 147] width 89 height 18
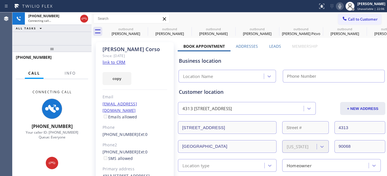
click at [339, 6] on icon at bounding box center [339, 6] width 3 height 5
type input "[PHONE_NUMBER]"
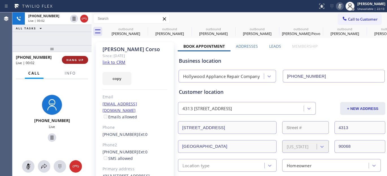
click at [80, 58] on span "HANG UP" at bounding box center [74, 60] width 17 height 4
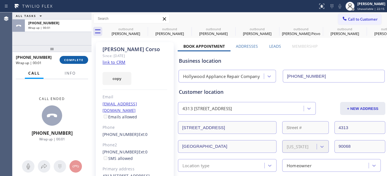
click at [80, 58] on span "COMPLETE" at bounding box center [73, 60] width 19 height 4
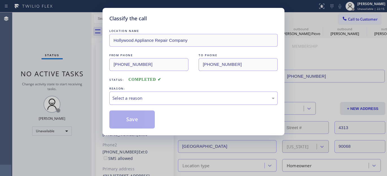
click at [163, 99] on div "Select a reason" at bounding box center [193, 98] width 162 height 6
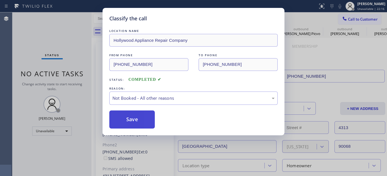
click at [135, 122] on button "Save" at bounding box center [131, 119] width 45 height 18
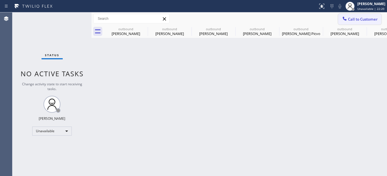
click at [343, 21] on div at bounding box center [344, 19] width 7 height 7
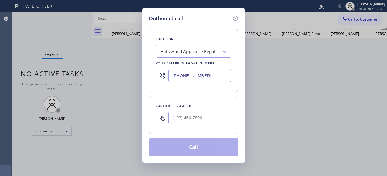
drag, startPoint x: 204, startPoint y: 108, endPoint x: 200, endPoint y: 114, distance: 7.8
click at [203, 110] on div "Customer number" at bounding box center [193, 115] width 89 height 38
click at [196, 116] on input "(___) ___-____" at bounding box center [199, 117] width 63 height 13
paste input "310) 988-0345"
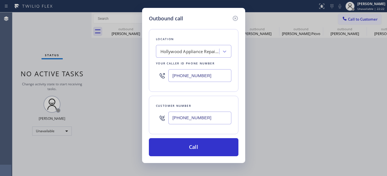
type input "[PHONE_NUMBER]"
drag, startPoint x: 115, startPoint y: 79, endPoint x: 139, endPoint y: 89, distance: 26.1
click at [114, 79] on div "Outbound call Location [GEOGRAPHIC_DATA] Appliance Repair Company Your caller i…" at bounding box center [193, 88] width 387 height 176
paste input "661) 368-9097"
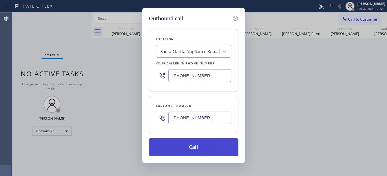
type input "[PHONE_NUMBER]"
click at [207, 146] on button "Call" at bounding box center [193, 147] width 89 height 18
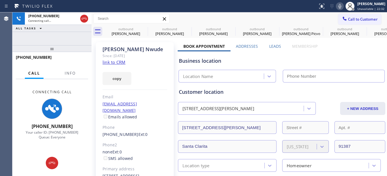
type input "[PHONE_NUMBER]"
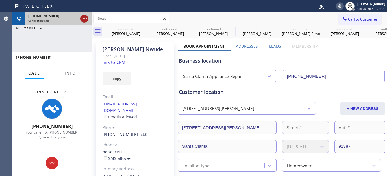
drag, startPoint x: 71, startPoint y: 47, endPoint x: 85, endPoint y: 19, distance: 31.4
click at [69, 40] on div "[PHONE_NUMBER] Connecting call… ALL TASKS ALL TASKS ACTIVE TASKS TASKS IN WRAP …" at bounding box center [51, 93] width 79 height 163
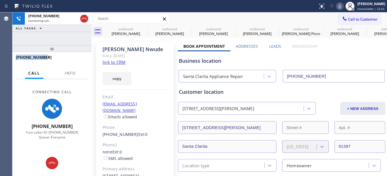
click at [78, 51] on div "[PHONE_NUMBER] Connecting call… ALL TASKS ALL TASKS ACTIVE TASKS TASKS IN WRAP …" at bounding box center [51, 93] width 79 height 163
drag, startPoint x: 78, startPoint y: 51, endPoint x: 78, endPoint y: 40, distance: 10.4
click at [77, 38] on div "[PHONE_NUMBER] Connecting call… ALL TASKS ALL TASKS ACTIVE TASKS TASKS IN WRAP …" at bounding box center [51, 93] width 79 height 163
click at [82, 58] on div "[PHONE_NUMBER]" at bounding box center [50, 56] width 68 height 5
drag, startPoint x: 120, startPoint y: 46, endPoint x: 93, endPoint y: 48, distance: 26.9
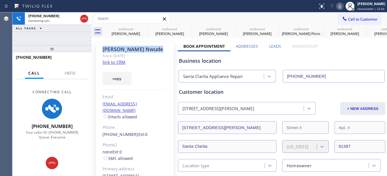
click at [131, 52] on div "[PERSON_NAME]" at bounding box center [134, 49] width 65 height 6
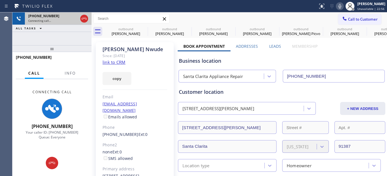
click at [84, 18] on icon at bounding box center [84, 18] width 7 height 7
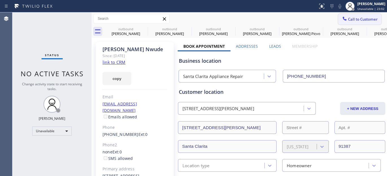
click at [348, 21] on span "Call to Customer" at bounding box center [363, 19] width 30 height 5
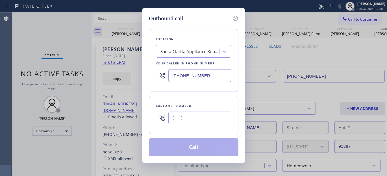
click at [206, 112] on input "(___) ___-____" at bounding box center [199, 117] width 63 height 13
paste input "917) 780-7879"
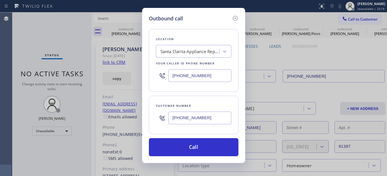
drag, startPoint x: 215, startPoint y: 123, endPoint x: 158, endPoint y: 108, distance: 58.9
click at [128, 123] on div "Outbound call Location [GEOGRAPHIC_DATA] Appliance Repair Your caller id phone …" at bounding box center [193, 88] width 387 height 176
paste input "858) 442-4218"
type input "[PHONE_NUMBER]"
